Goal: Find specific page/section: Find specific page/section

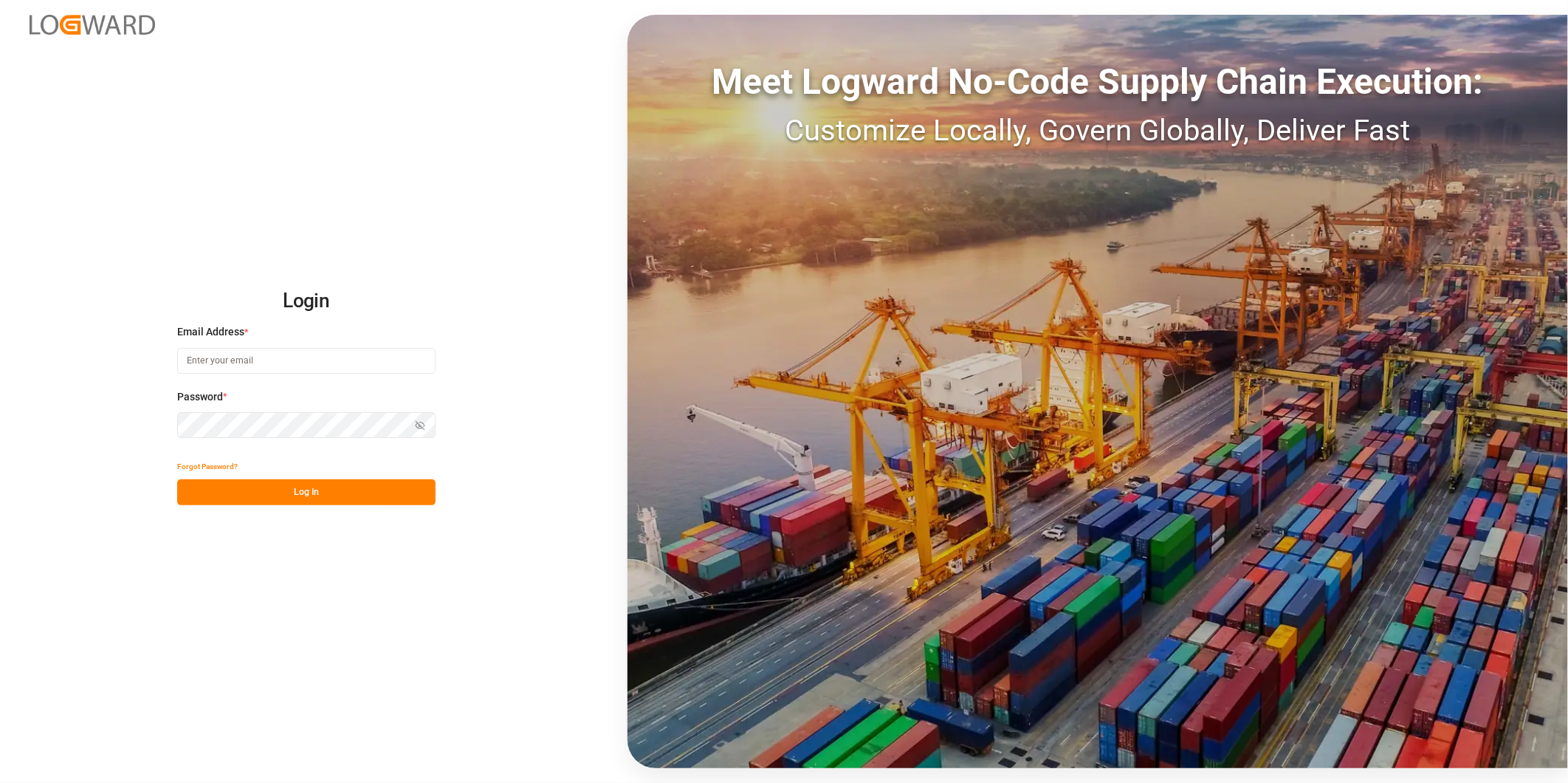
type input "[PERSON_NAME][EMAIL_ADDRESS][PERSON_NAME][DOMAIN_NAME]"
click at [296, 498] on button "Log In" at bounding box center [306, 493] width 258 height 26
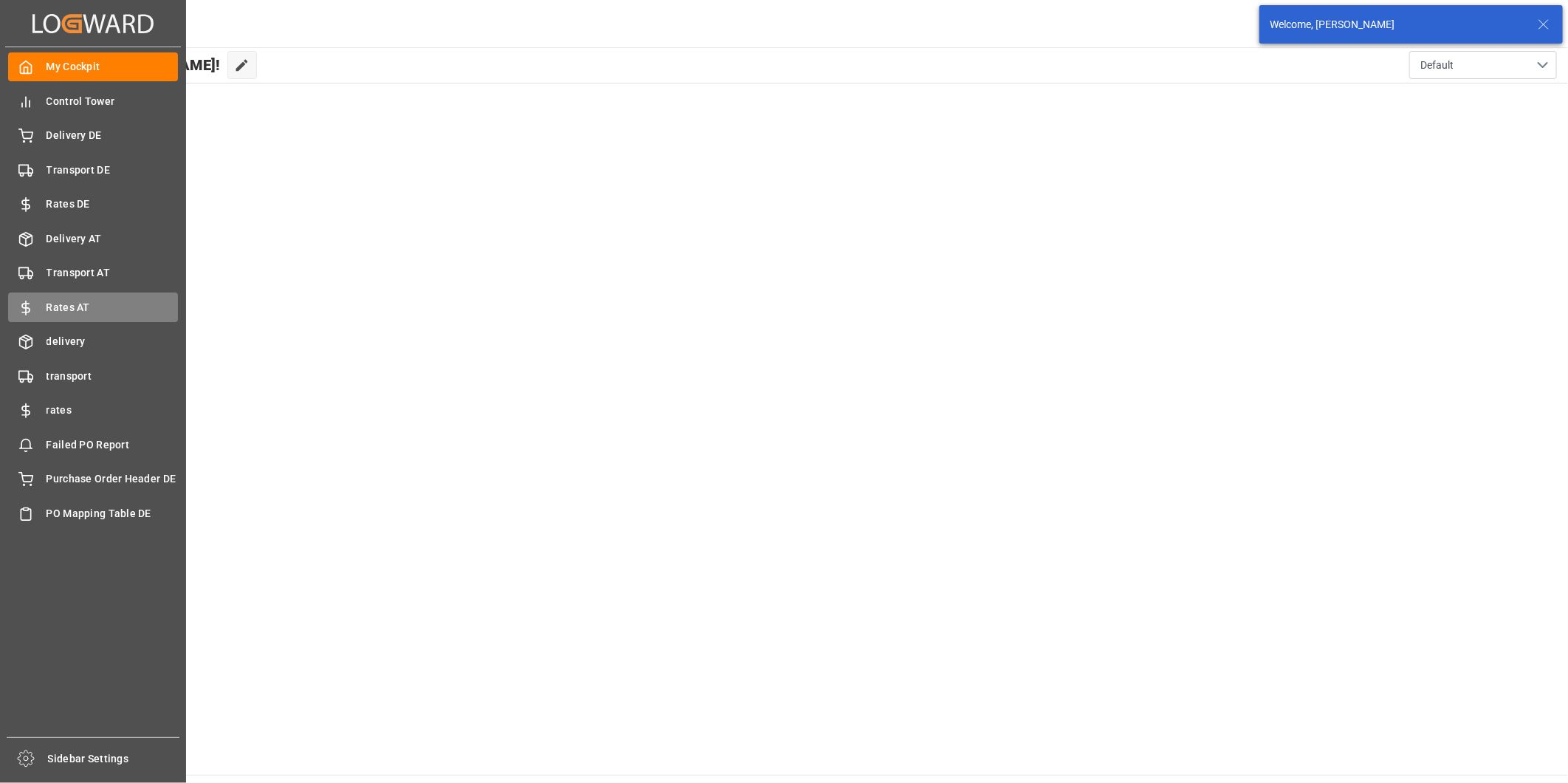
click at [86, 294] on div "Rates AT Rates AT" at bounding box center [93, 306] width 170 height 28
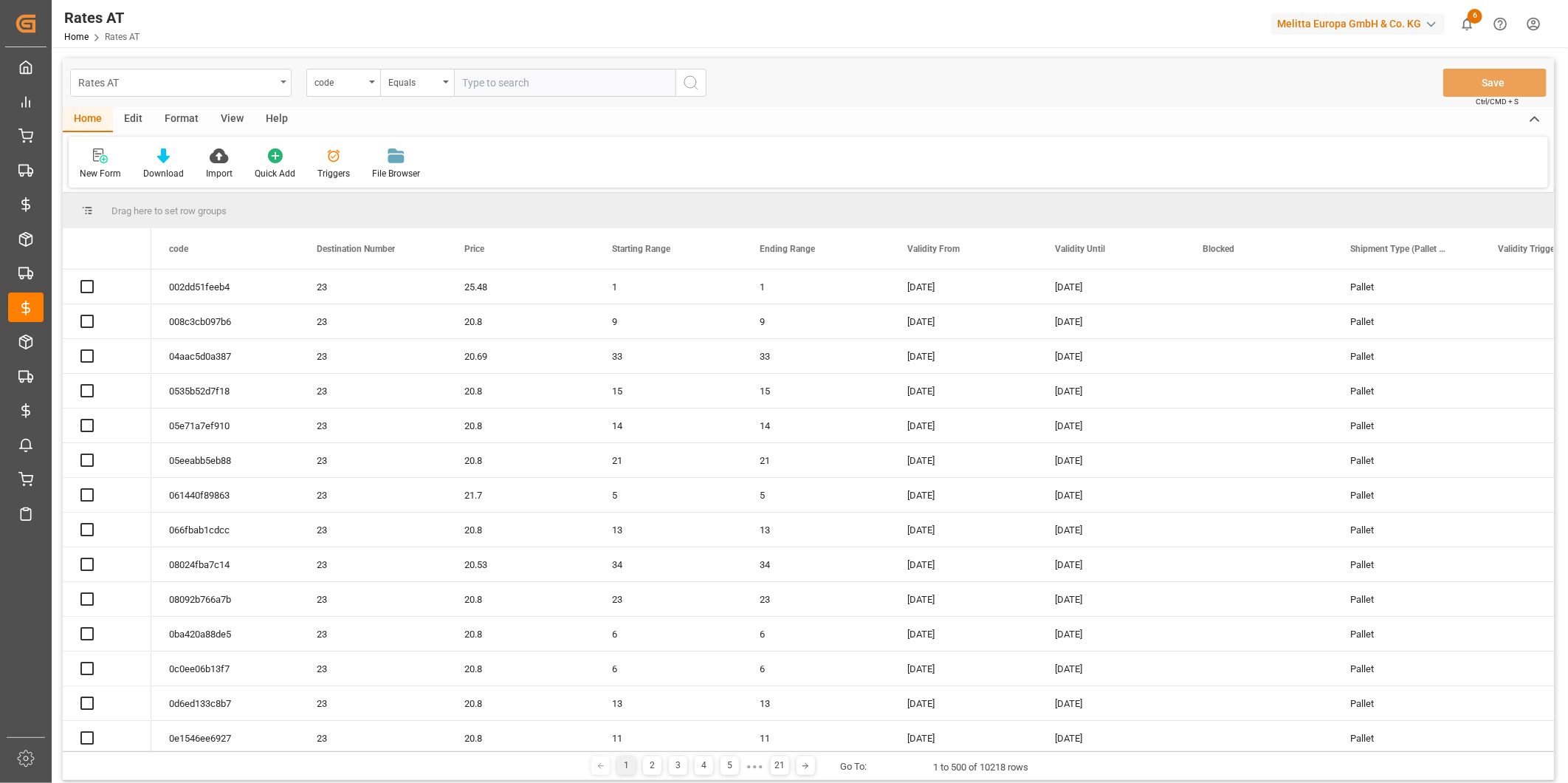
click at [250, 84] on div "Rates AT" at bounding box center [176, 82] width 197 height 18
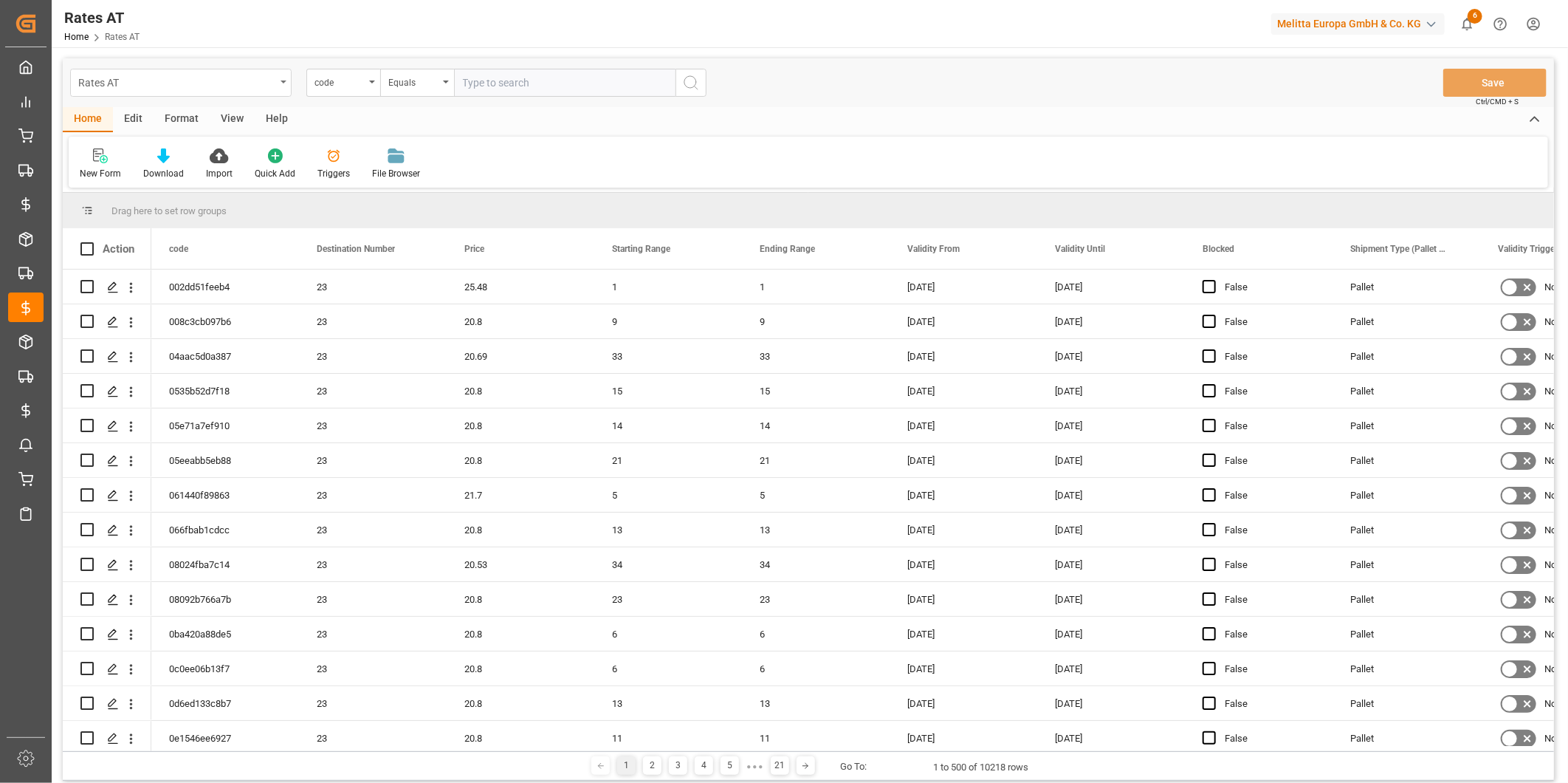
click at [179, 78] on div "Rates AT" at bounding box center [176, 82] width 197 height 18
click at [153, 85] on div "Rates AT" at bounding box center [176, 82] width 197 height 18
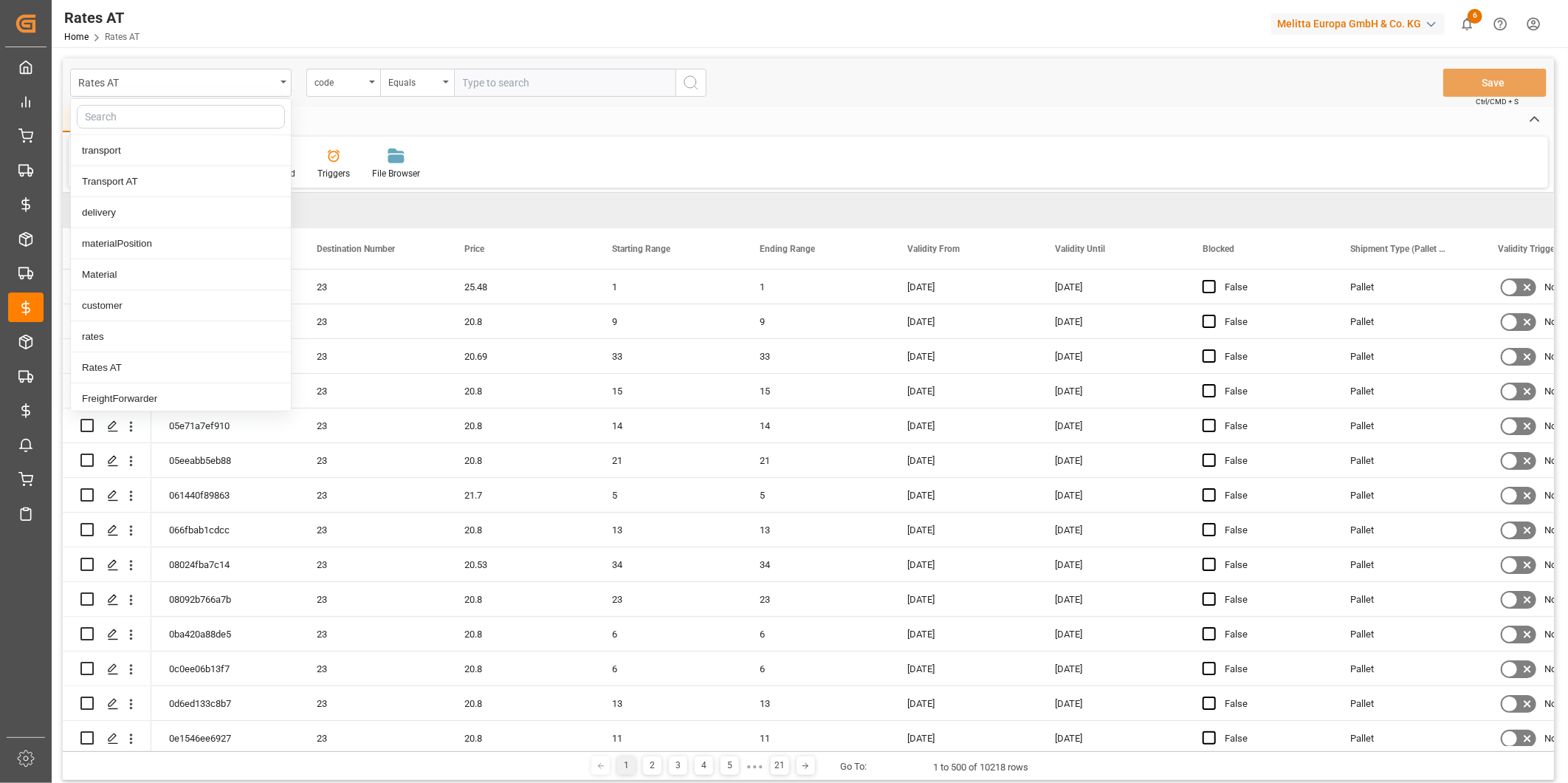
click at [127, 119] on input "text" at bounding box center [181, 117] width 209 height 24
type input "stat"
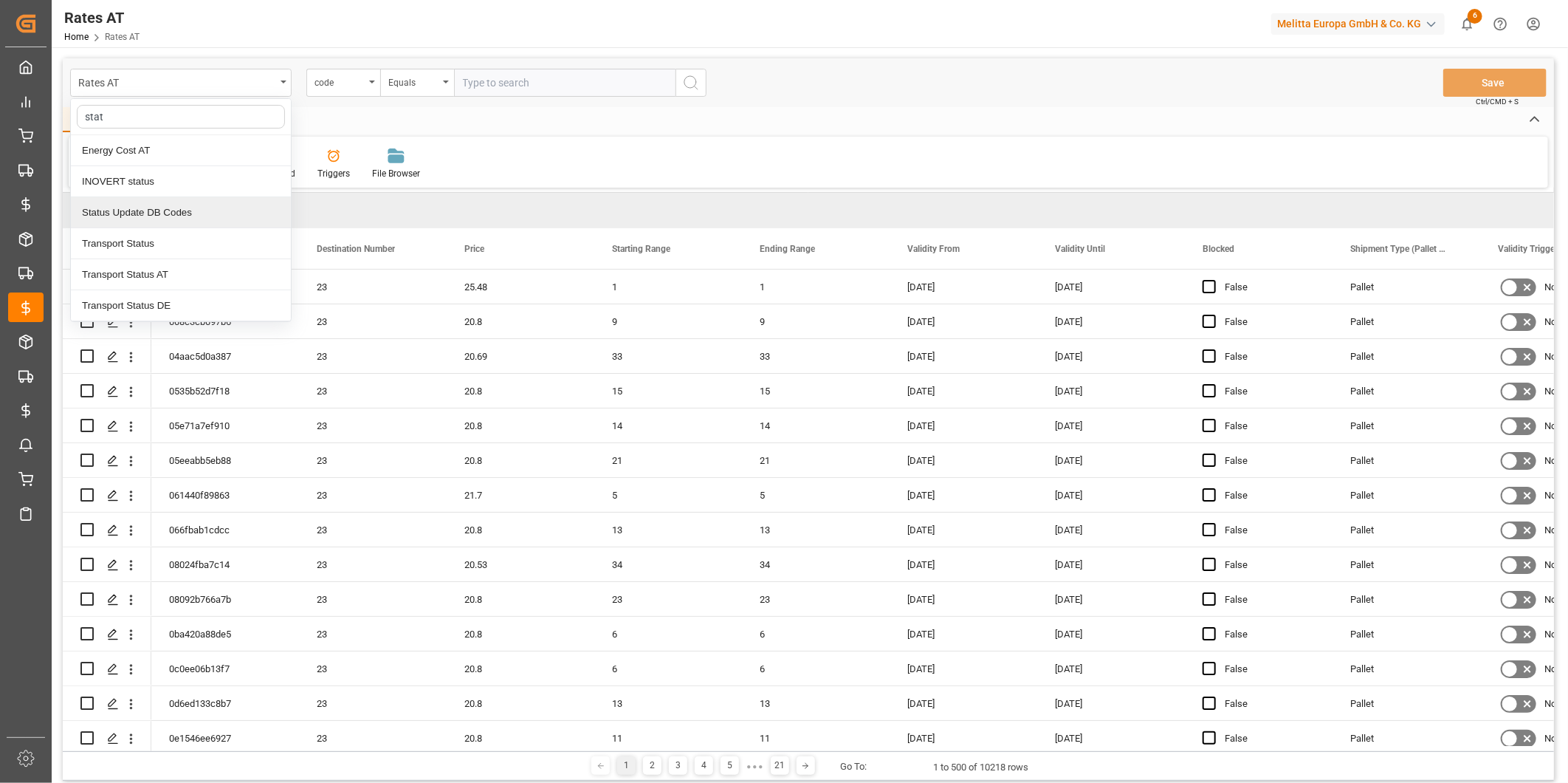
click at [181, 218] on div "Status Update DB Codes" at bounding box center [181, 213] width 220 height 31
